Goal: Task Accomplishment & Management: Manage account settings

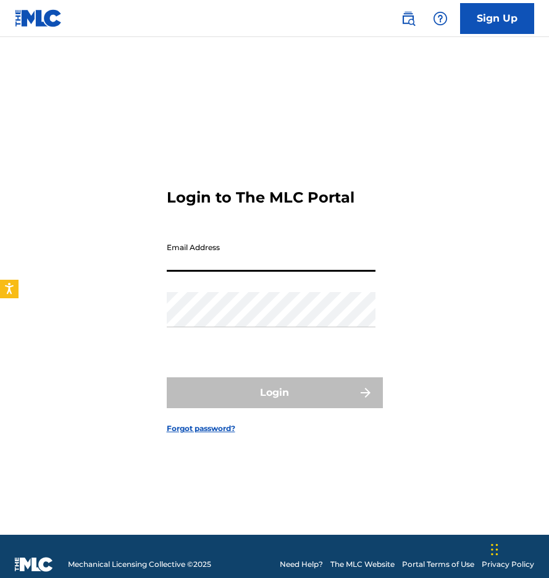
type input "[EMAIL_ADDRESS][DOMAIN_NAME]"
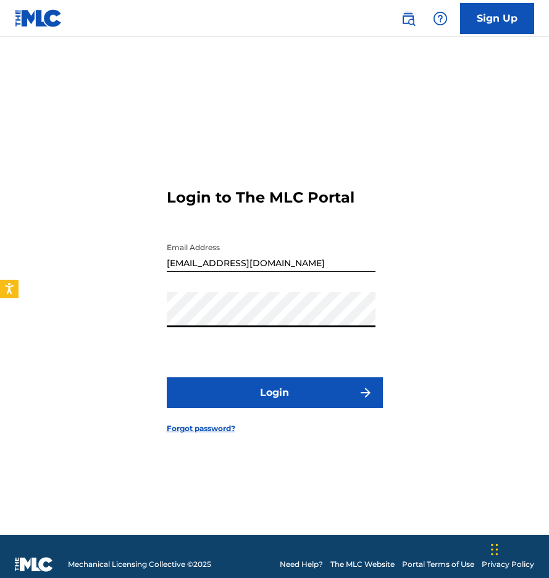
click at [256, 394] on button "Login" at bounding box center [275, 392] width 216 height 31
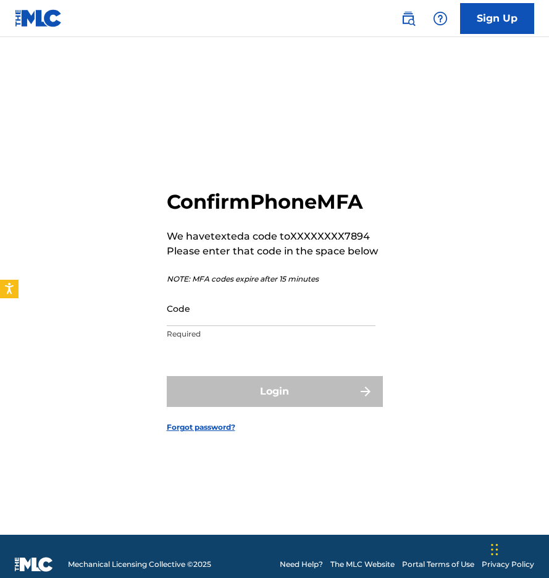
click at [230, 312] on input "Code" at bounding box center [271, 308] width 209 height 35
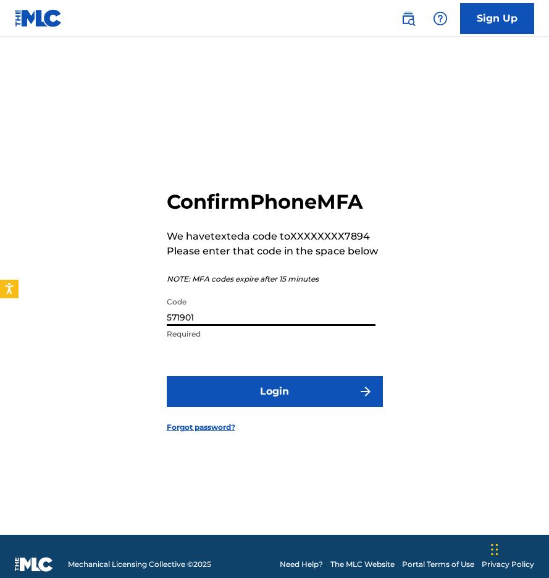
type input "571901"
click at [274, 391] on button "Login" at bounding box center [275, 391] width 216 height 31
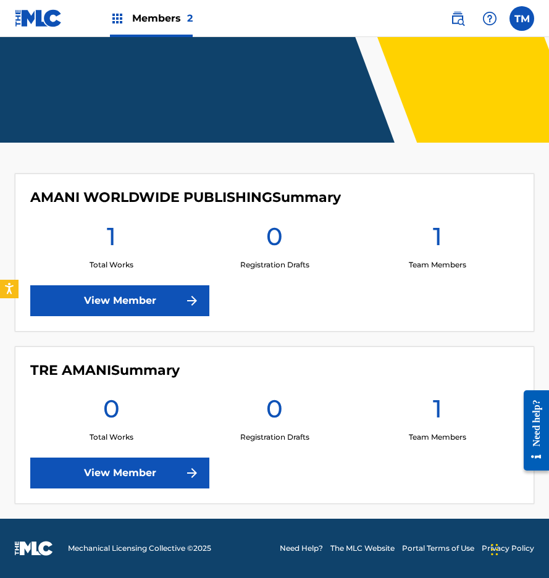
scroll to position [169, 0]
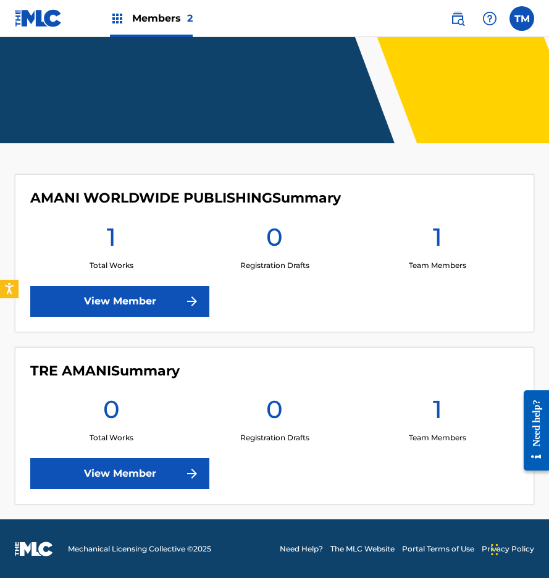
click at [147, 307] on link "View Member" at bounding box center [119, 301] width 179 height 31
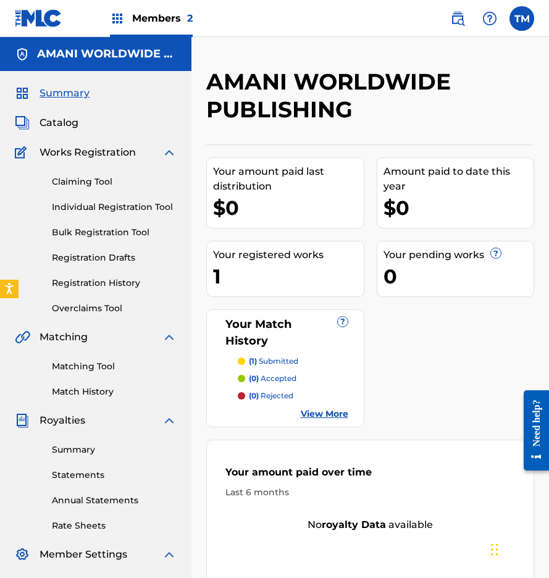
click at [61, 120] on span "Catalog" at bounding box center [59, 122] width 39 height 15
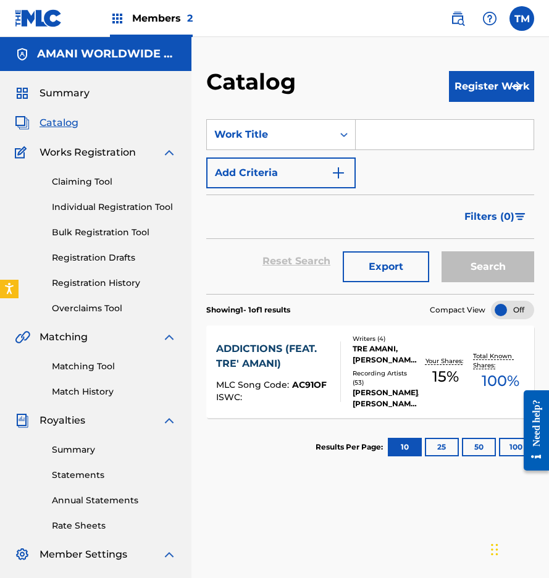
click at [83, 92] on span "Summary" at bounding box center [65, 93] width 50 height 15
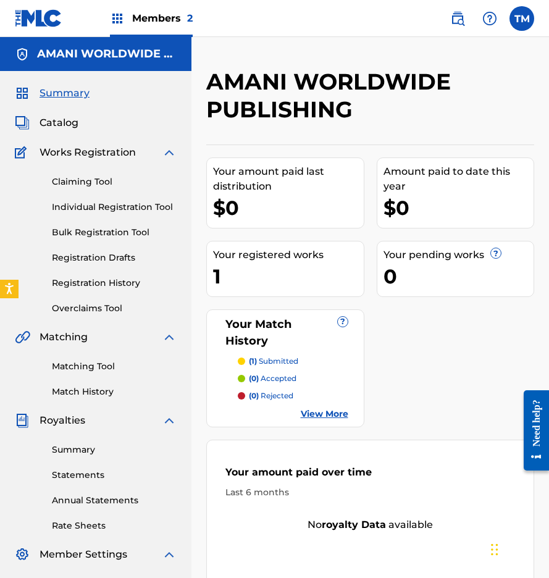
click at [63, 122] on span "Catalog" at bounding box center [59, 122] width 39 height 15
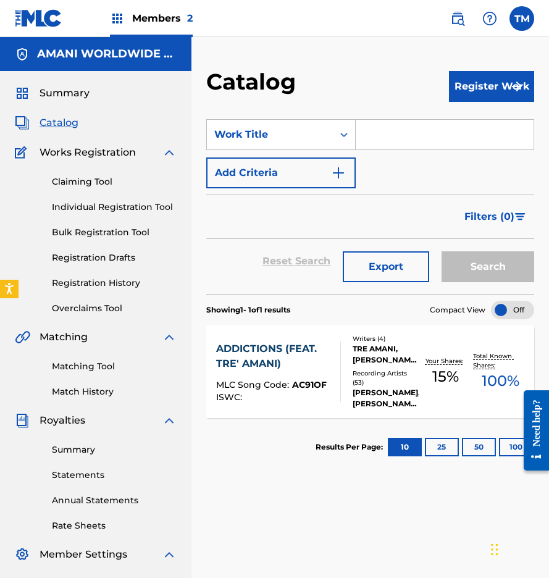
click at [78, 445] on link "Summary" at bounding box center [114, 449] width 125 height 13
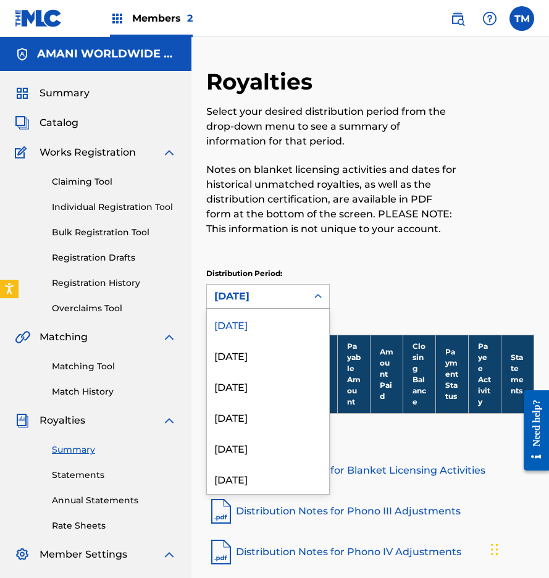
click at [289, 294] on div "[DATE]" at bounding box center [256, 296] width 85 height 15
click at [264, 353] on div "[DATE]" at bounding box center [268, 355] width 122 height 31
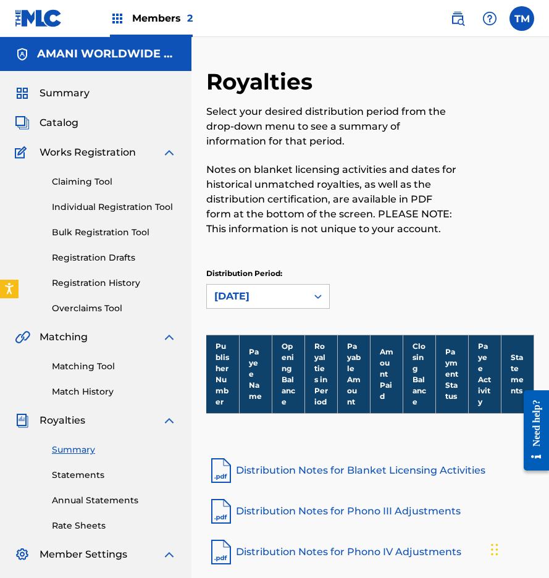
click at [86, 478] on link "Statements" at bounding box center [114, 475] width 125 height 13
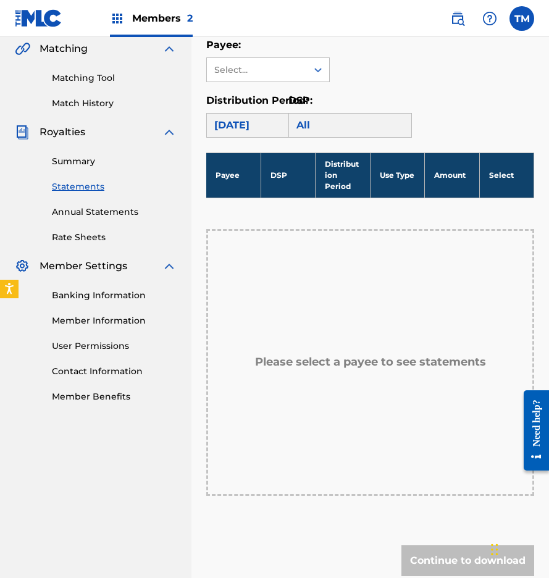
scroll to position [299, 0]
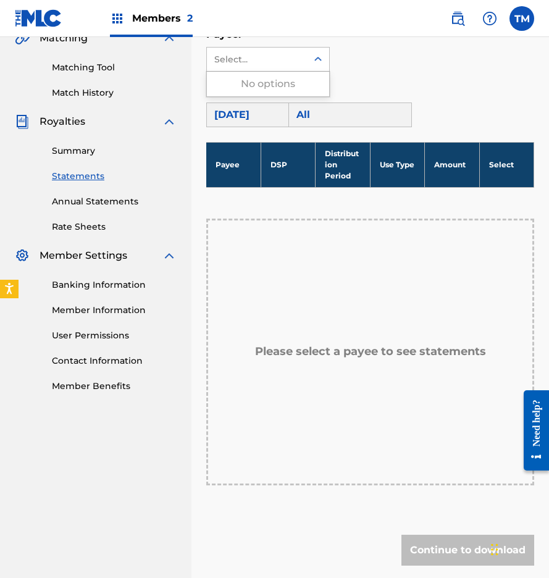
click at [290, 59] on div "Select..." at bounding box center [256, 59] width 84 height 13
click at [280, 83] on div "No options" at bounding box center [268, 84] width 122 height 25
click at [513, 167] on th "Select" at bounding box center [506, 164] width 54 height 45
click at [233, 172] on th "Payee" at bounding box center [233, 164] width 54 height 45
click at [282, 166] on th "DSP" at bounding box center [288, 164] width 54 height 45
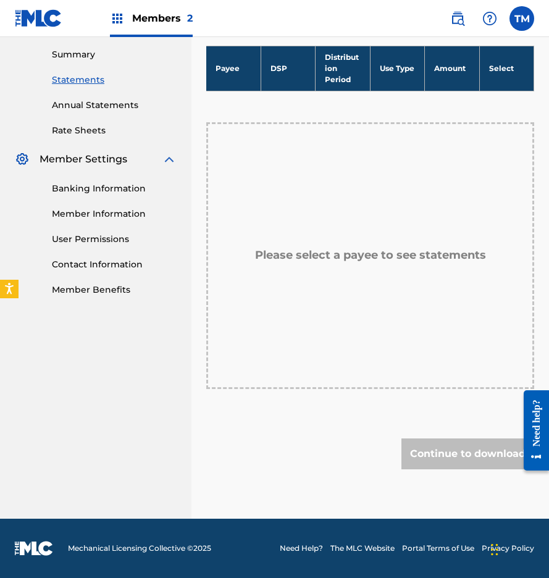
scroll to position [395, 0]
